Goal: Information Seeking & Learning: Learn about a topic

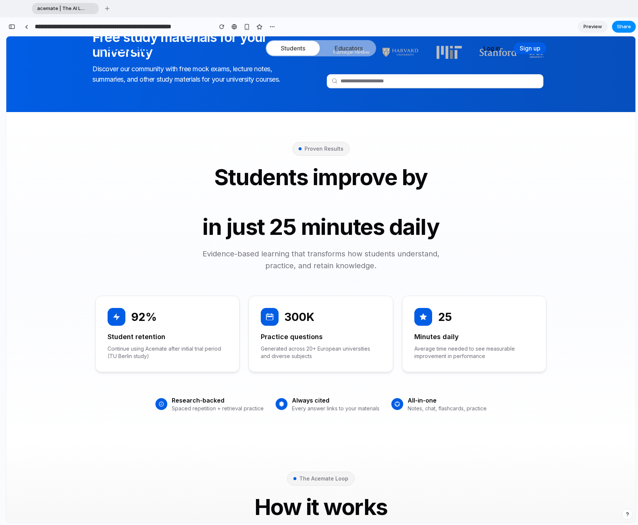
scroll to position [512, 0]
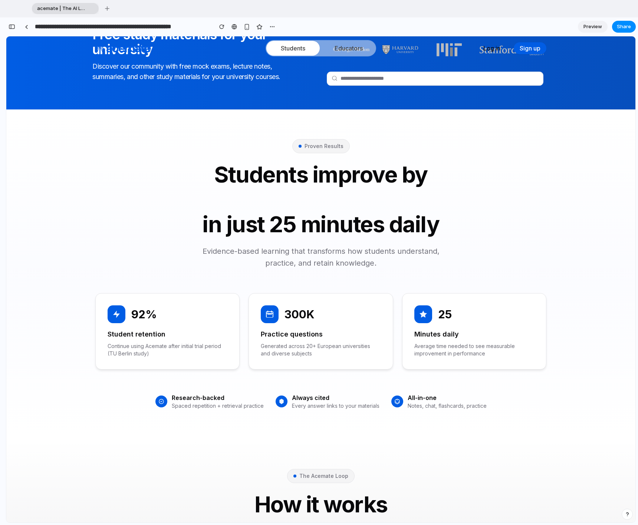
drag, startPoint x: 249, startPoint y: 195, endPoint x: 257, endPoint y: 189, distance: 9.9
click at [250, 195] on span "14%" at bounding box center [320, 200] width 451 height 22
drag, startPoint x: 262, startPoint y: 173, endPoint x: 280, endPoint y: 171, distance: 17.9
click at [263, 173] on h2 "Students improve by 14% in just 25 minutes daily" at bounding box center [320, 199] width 451 height 74
click at [313, 169] on h2 "Students improve by 14% in just 25 minutes daily" at bounding box center [320, 199] width 451 height 74
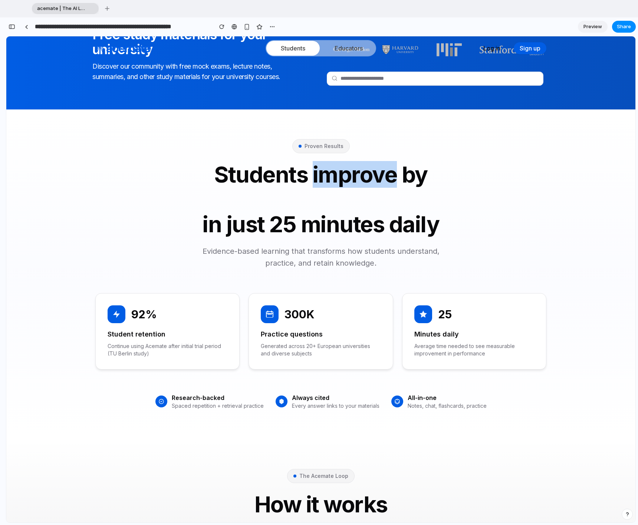
click at [313, 169] on h2 "Students improve by 14% in just 25 minutes daily" at bounding box center [320, 199] width 451 height 74
click at [309, 168] on h2 "Students improve by 14% in just 25 minutes daily" at bounding box center [320, 199] width 451 height 74
click at [10, 28] on div "button" at bounding box center [12, 26] width 7 height 5
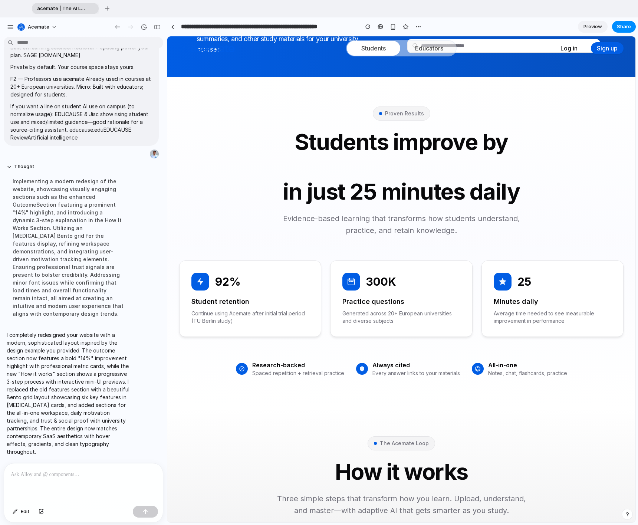
click at [313, 132] on h2 "Students improve by 14% in just 25 minutes daily" at bounding box center [401, 166] width 444 height 74
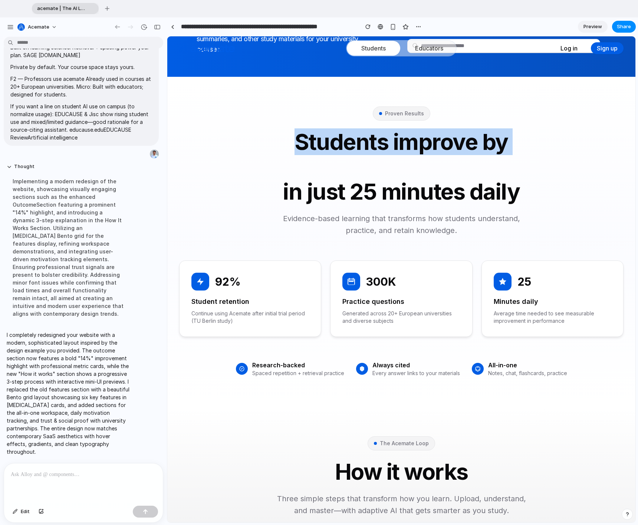
click at [313, 132] on h2 "Students improve by 14% in just 25 minutes daily" at bounding box center [401, 166] width 444 height 74
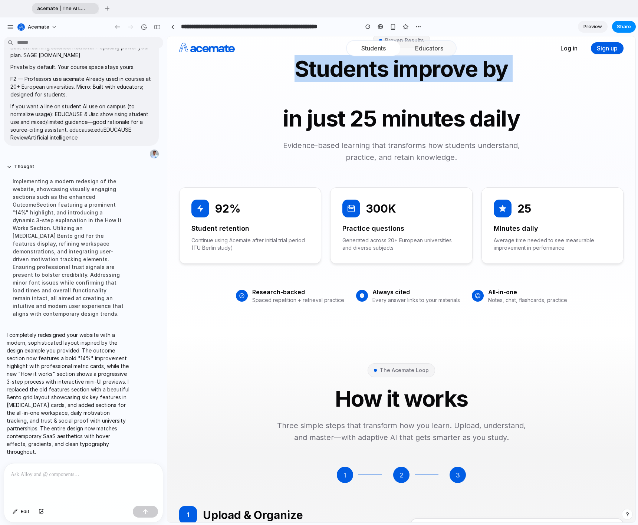
scroll to position [575, 0]
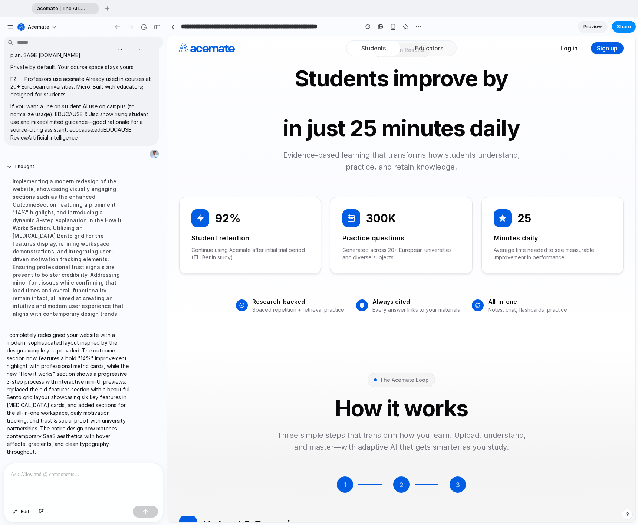
click at [264, 265] on div "92% Student retention Continue using Acemate after initial trial period (TU Ber…" at bounding box center [250, 235] width 142 height 76
